Goal: Task Accomplishment & Management: Manage account settings

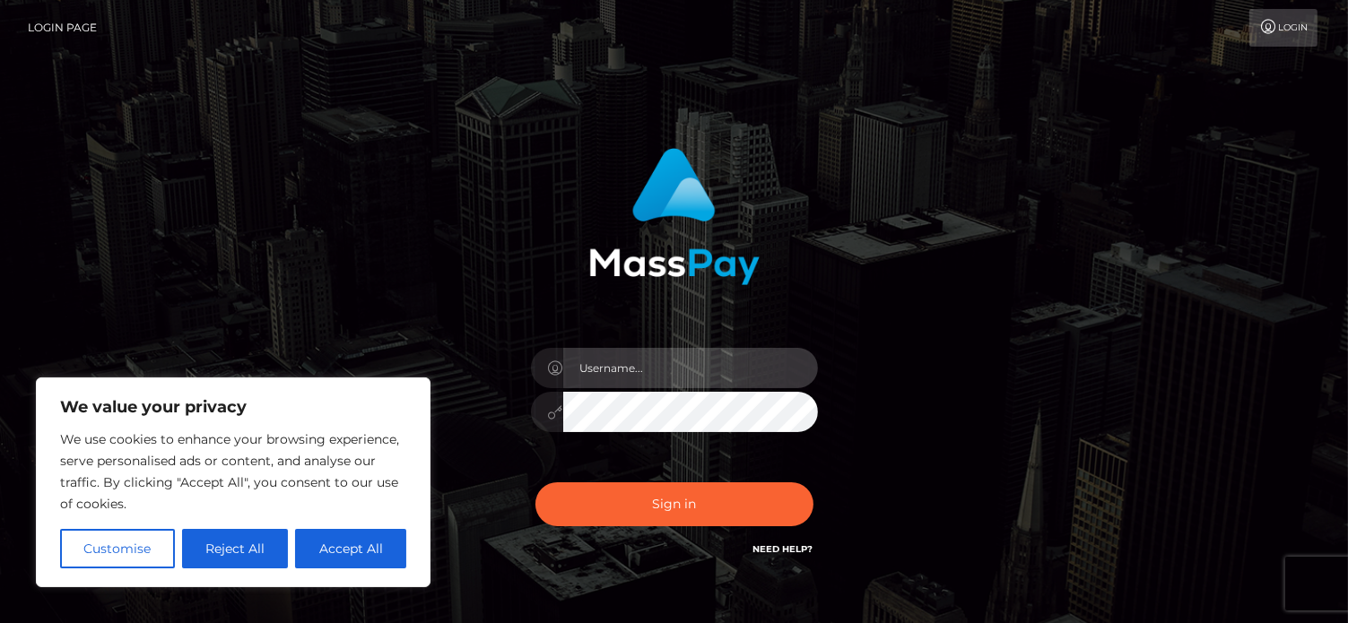
click at [602, 370] on input "text" at bounding box center [690, 368] width 255 height 40
type input "[EMAIL_ADDRESS][DOMAIN_NAME]"
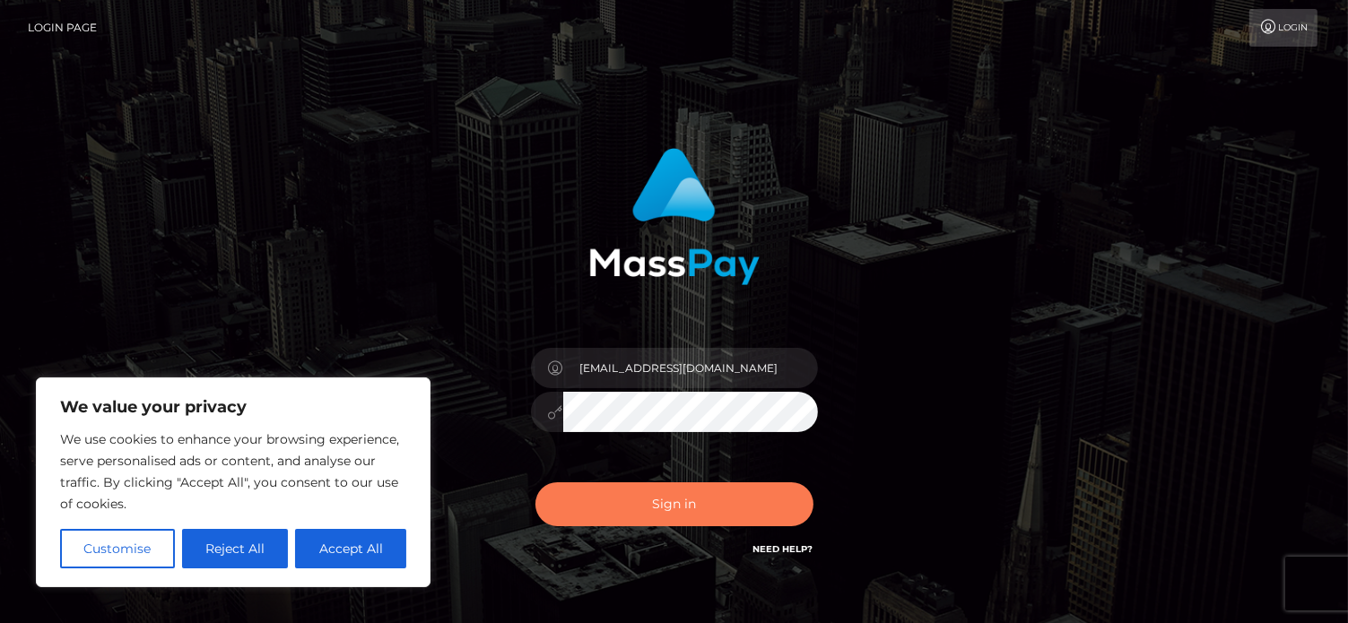
click at [679, 507] on button "Sign in" at bounding box center [674, 504] width 278 height 44
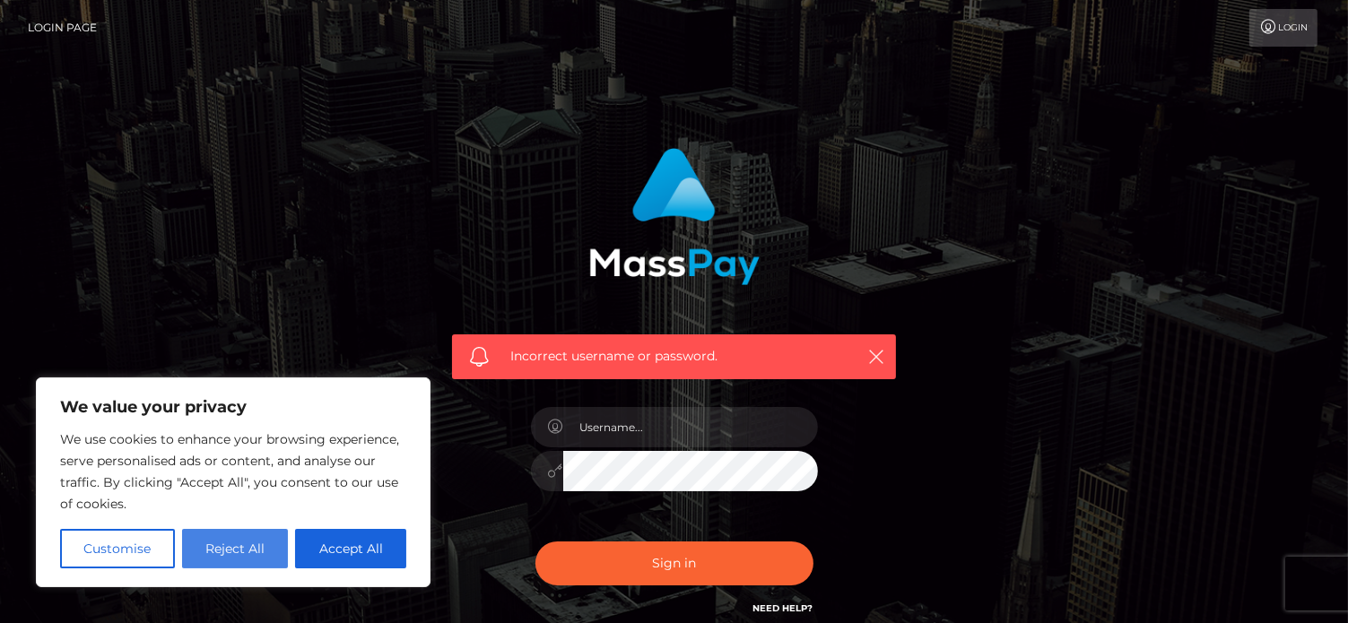
click at [227, 549] on button "Reject All" at bounding box center [235, 548] width 107 height 39
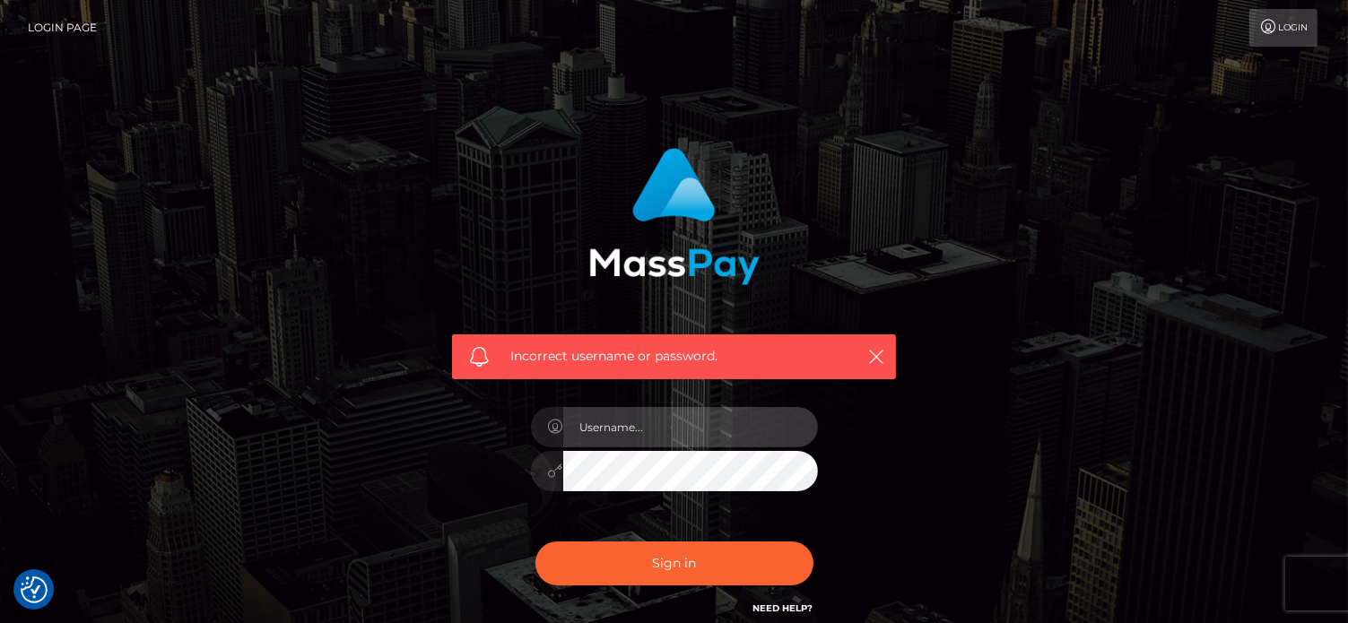
click at [649, 426] on input "text" at bounding box center [690, 427] width 255 height 40
type input "[EMAIL_ADDRESS][DOMAIN_NAME]"
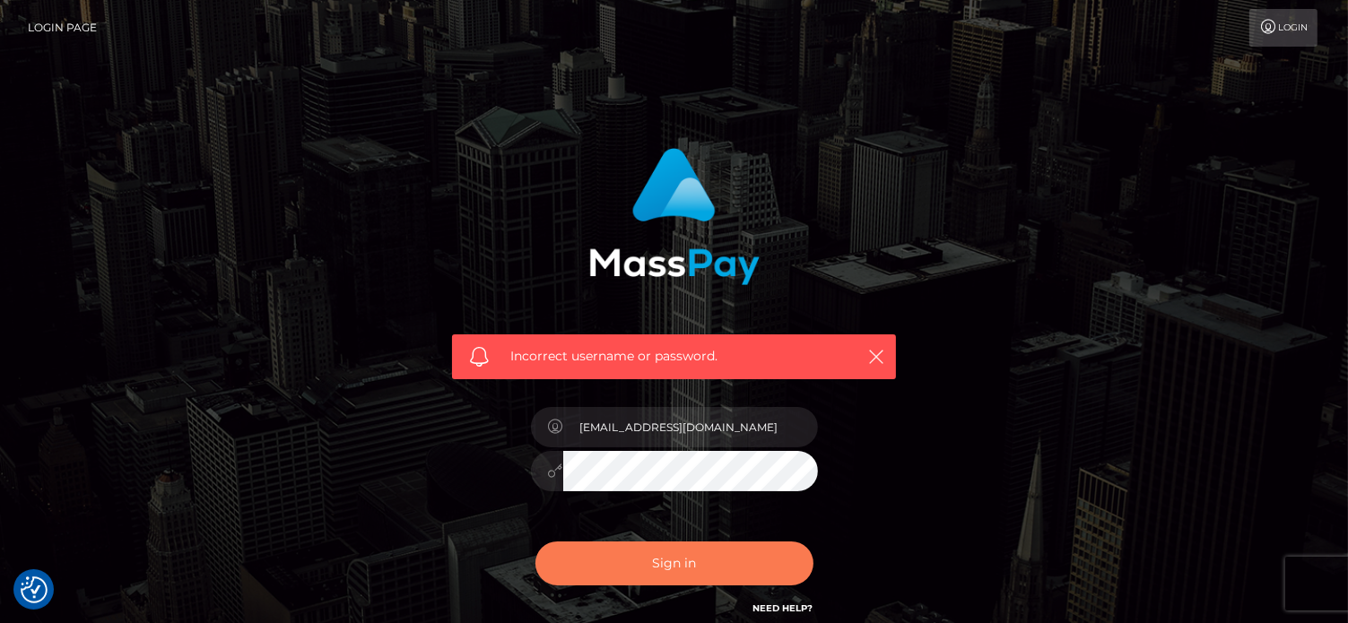
click at [689, 558] on button "Sign in" at bounding box center [674, 564] width 278 height 44
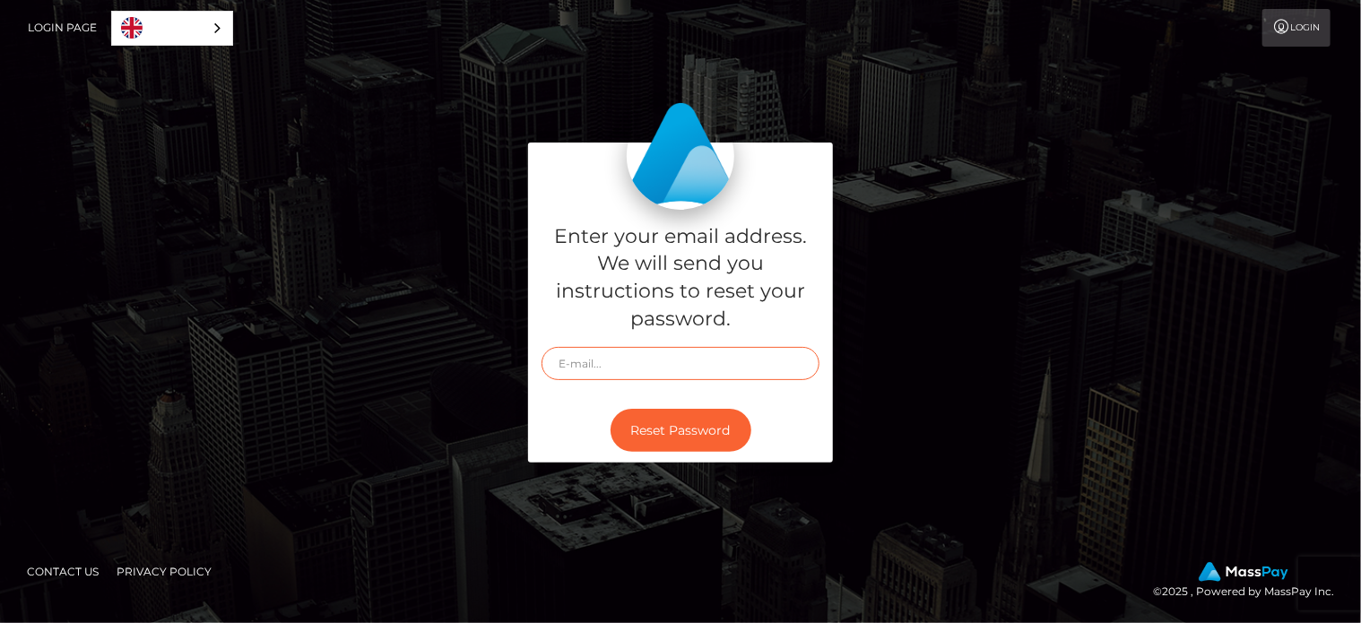
click at [650, 361] on input "text" at bounding box center [681, 363] width 278 height 33
type input "[EMAIL_ADDRESS][DOMAIN_NAME]"
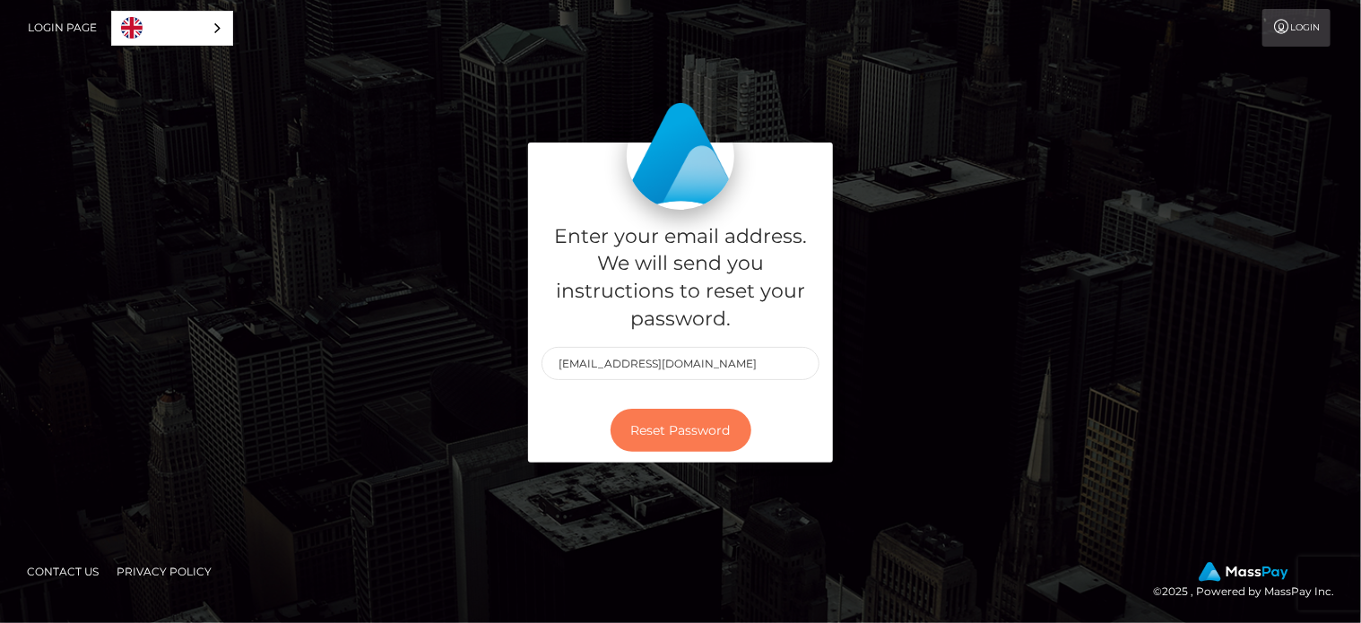
click at [667, 426] on button "Reset Password" at bounding box center [681, 431] width 141 height 44
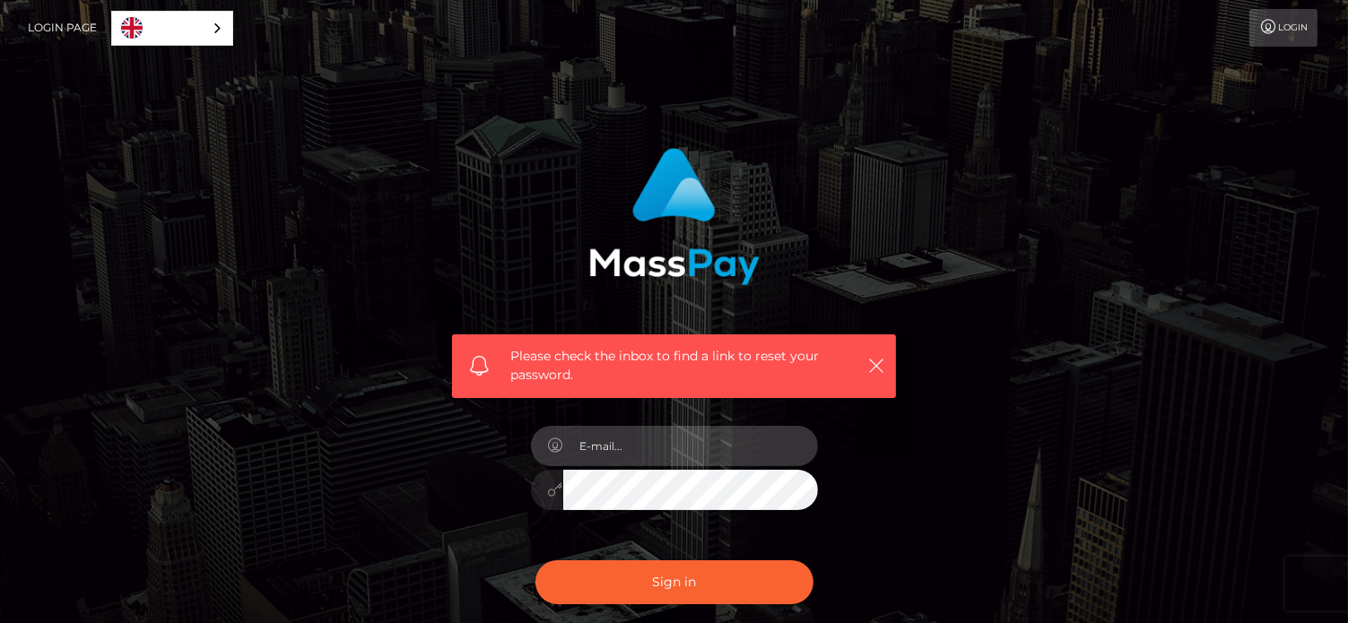
click at [620, 446] on input "email" at bounding box center [690, 446] width 255 height 40
type input "[EMAIL_ADDRESS][DOMAIN_NAME]"
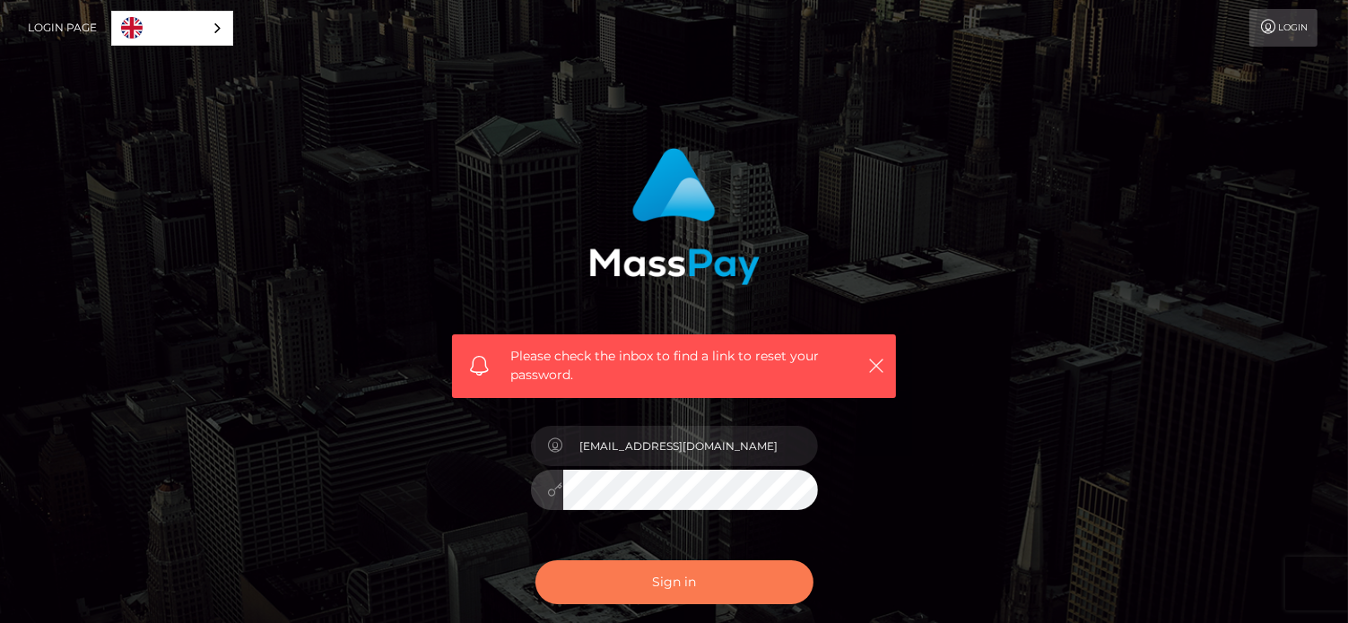
click at [663, 580] on button "Sign in" at bounding box center [674, 582] width 278 height 44
